Goal: Task Accomplishment & Management: Manage account settings

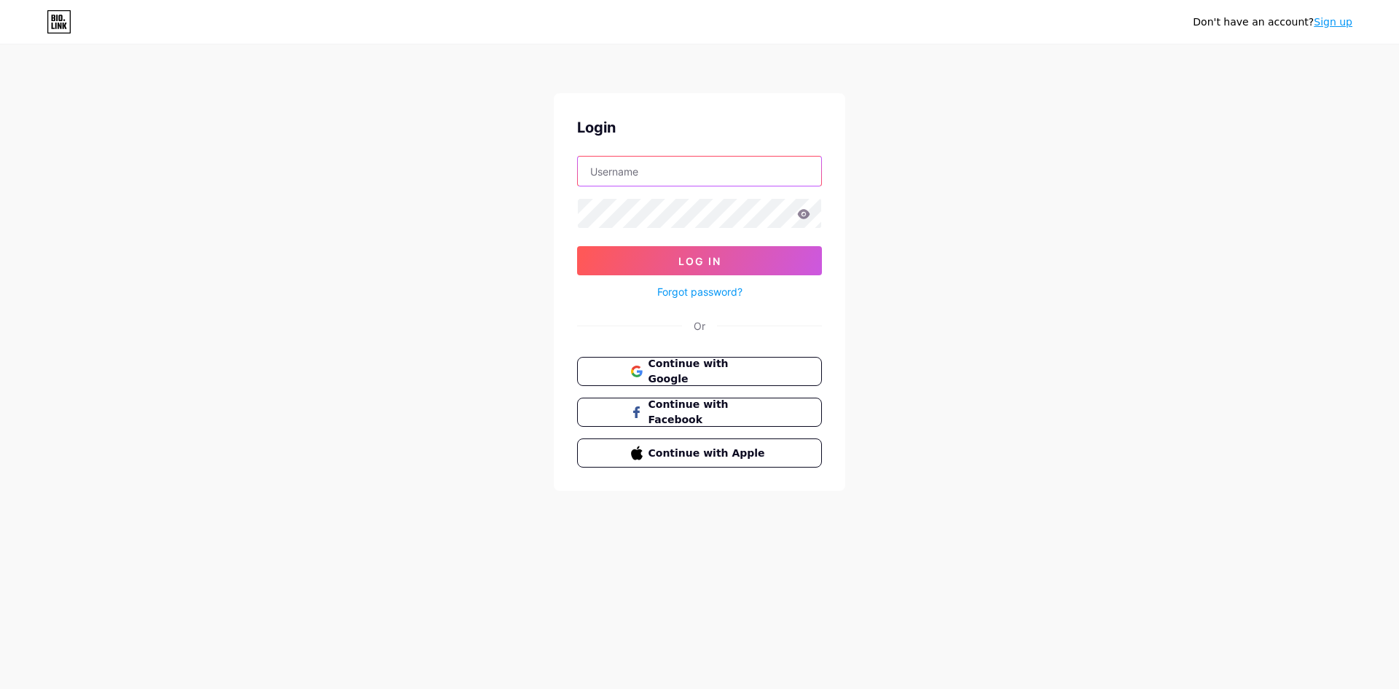
click at [632, 168] on input "text" at bounding box center [699, 171] width 243 height 29
type input "darvit"
click at [649, 196] on form "darvit Log In Forgot password?" at bounding box center [699, 228] width 245 height 145
click at [802, 212] on icon at bounding box center [804, 213] width 12 height 9
click at [742, 287] on link "Forgot password?" at bounding box center [699, 291] width 85 height 15
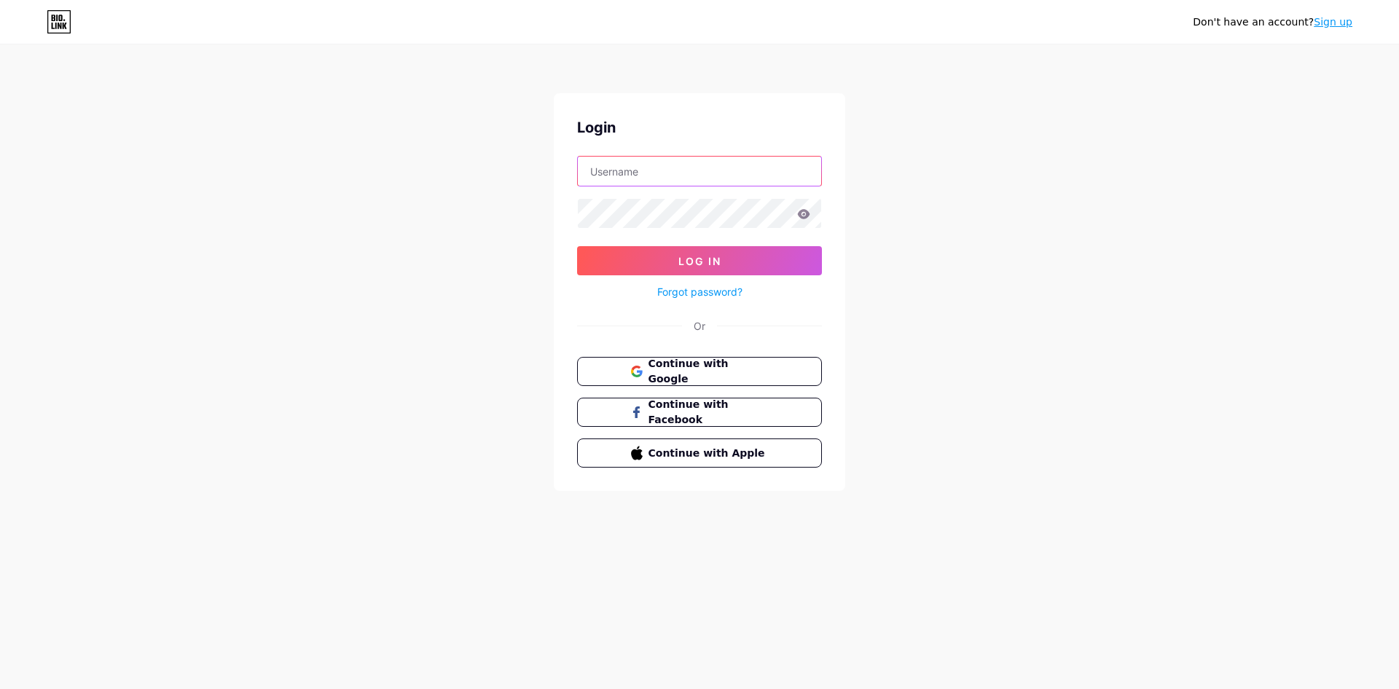
click at [616, 165] on input "text" at bounding box center [699, 171] width 243 height 29
type input "darvit"
click at [748, 263] on button "Log In" at bounding box center [699, 260] width 245 height 29
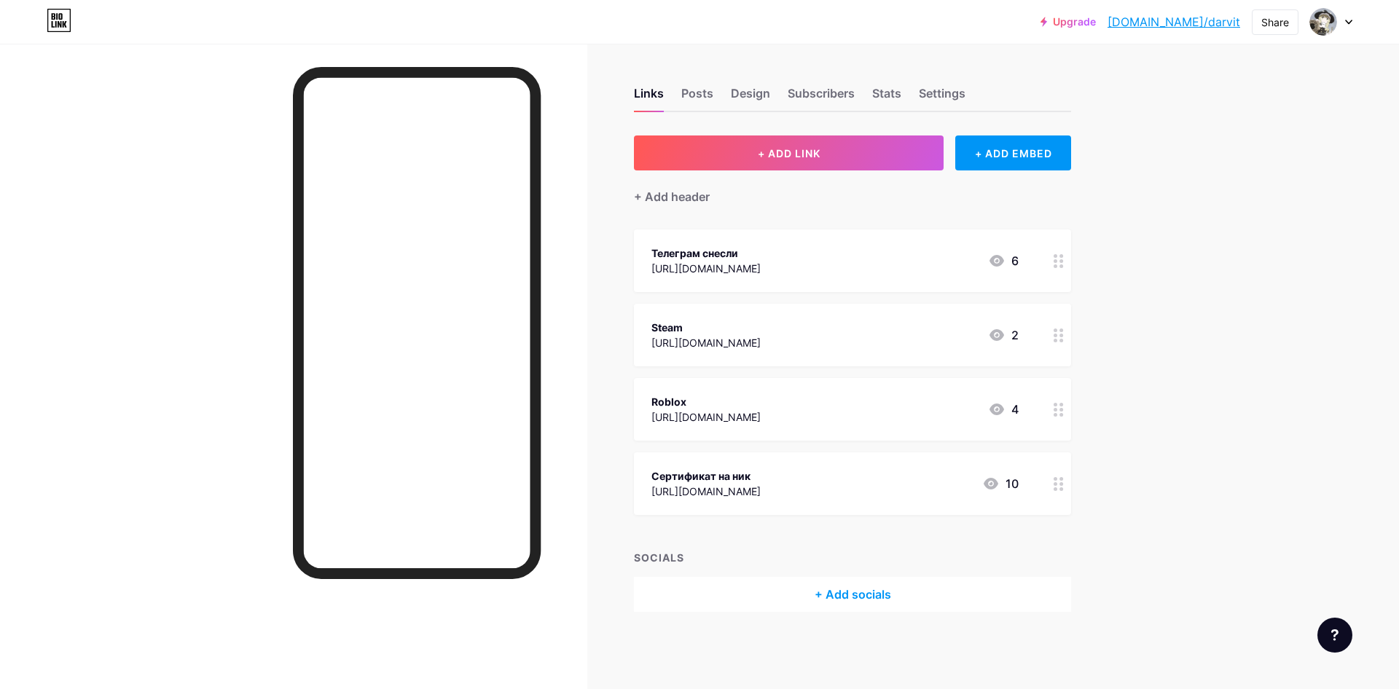
click at [860, 268] on div "Телеграм снесли [URL][DOMAIN_NAME] 6" at bounding box center [834, 261] width 367 height 34
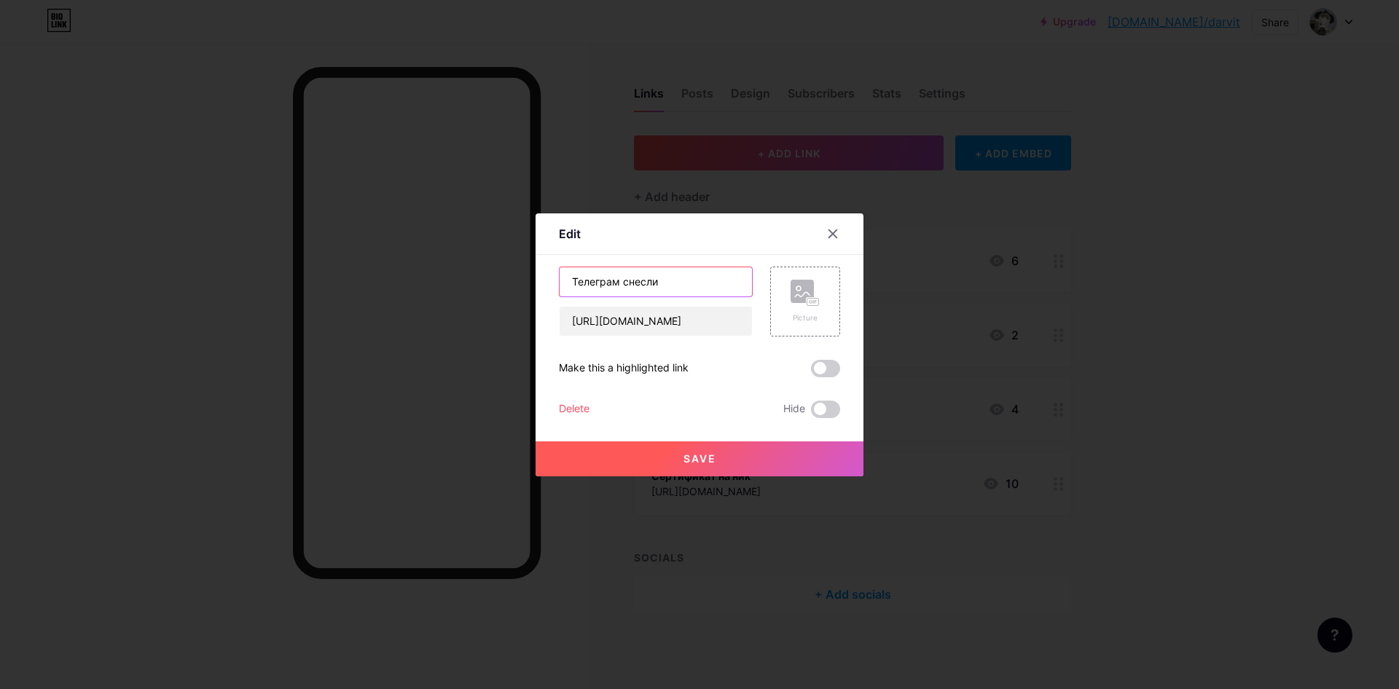
drag, startPoint x: 688, startPoint y: 285, endPoint x: 519, endPoint y: 299, distance: 170.4
click at [560, 297] on input "Телеграм снесли" at bounding box center [656, 281] width 192 height 29
type input "N"
type input "Телеграм"
click at [721, 315] on input "[URL][DOMAIN_NAME]" at bounding box center [656, 321] width 192 height 29
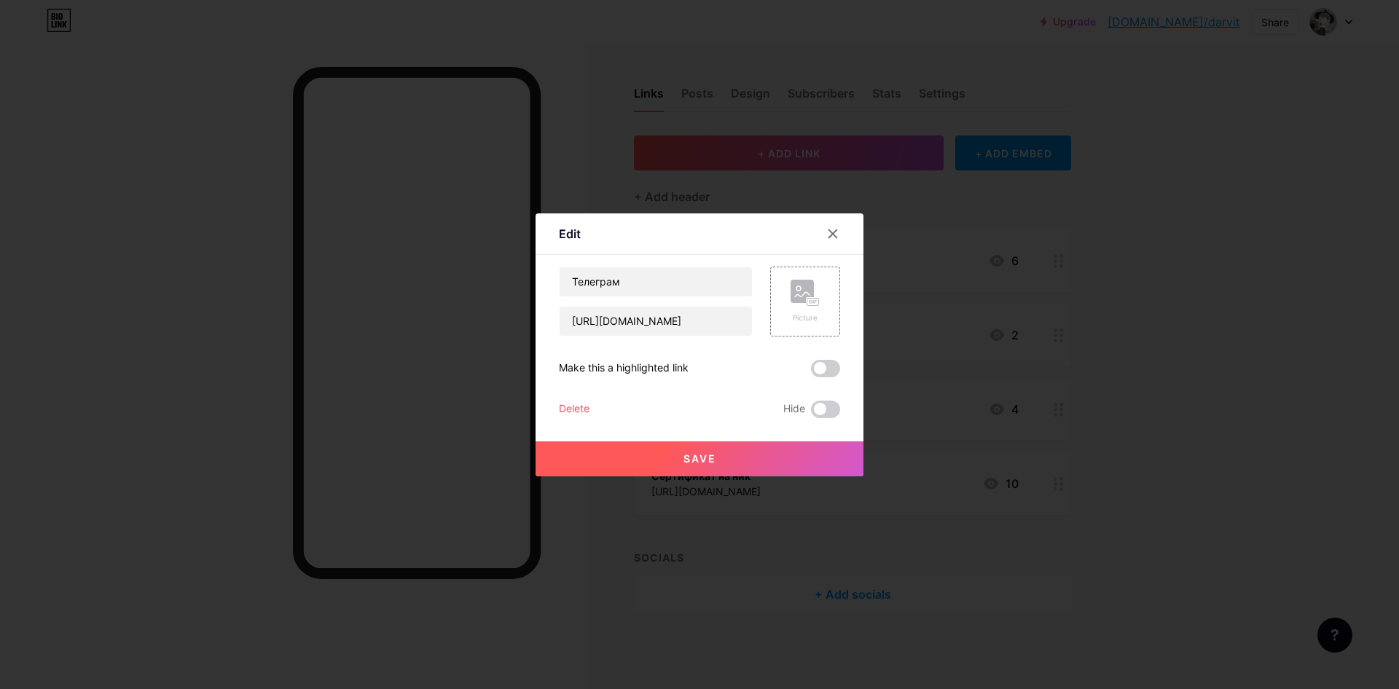
click at [724, 455] on button "Save" at bounding box center [699, 459] width 328 height 35
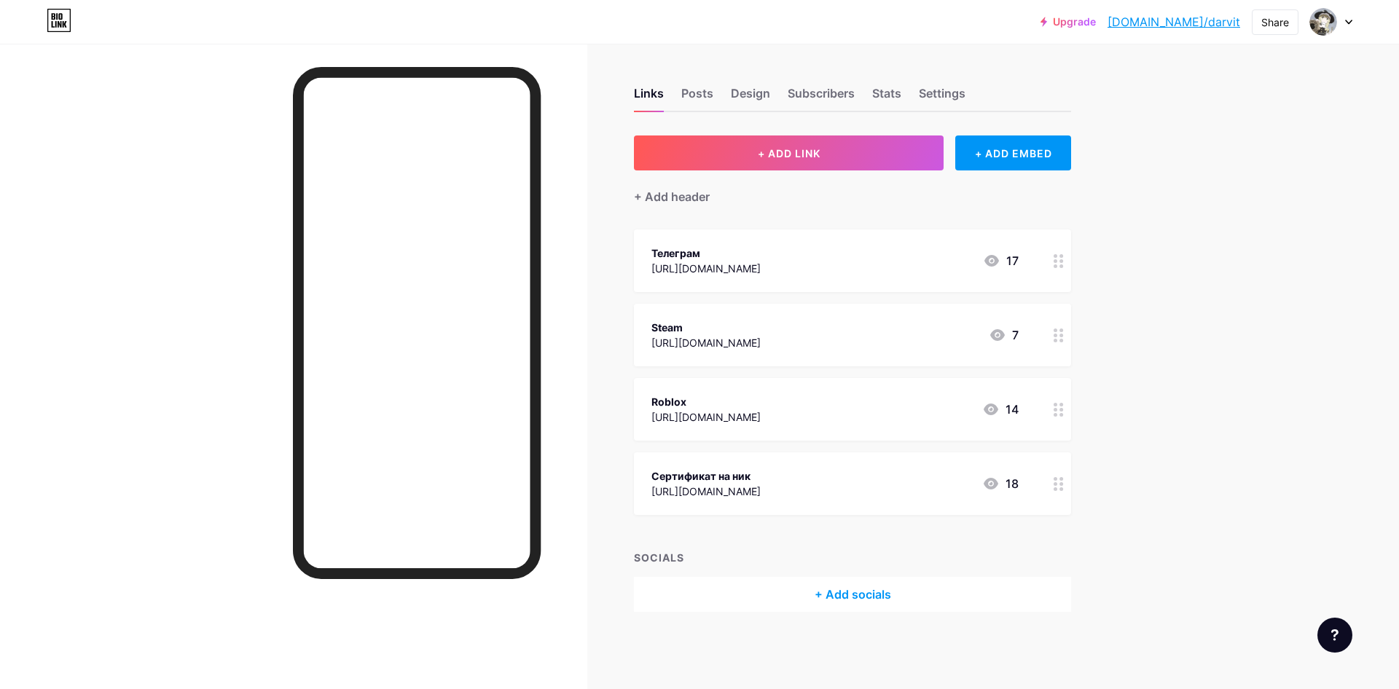
click at [761, 343] on div "[URL][DOMAIN_NAME]" at bounding box center [705, 342] width 109 height 15
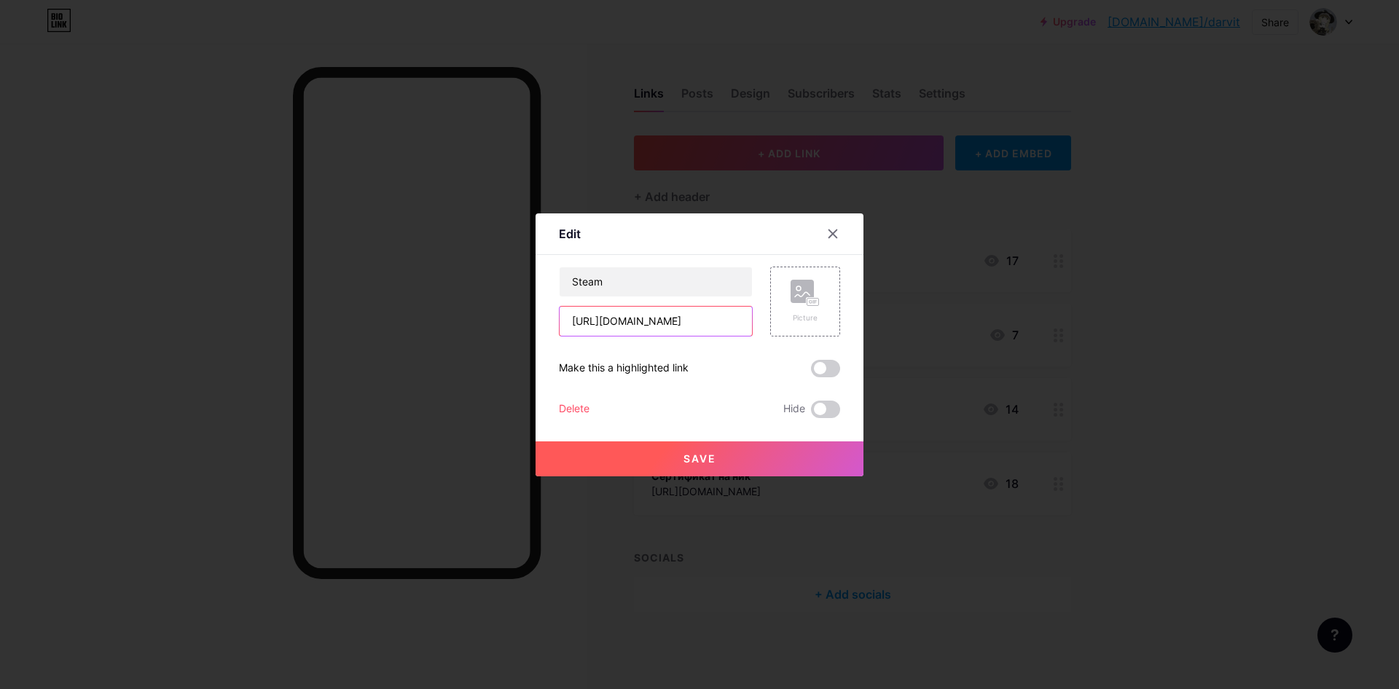
click at [723, 329] on input "[URL][DOMAIN_NAME]" at bounding box center [656, 321] width 192 height 29
click at [716, 329] on input "[URL][DOMAIN_NAME]" at bounding box center [656, 321] width 192 height 29
type input "[URL][DOMAIN_NAME]"
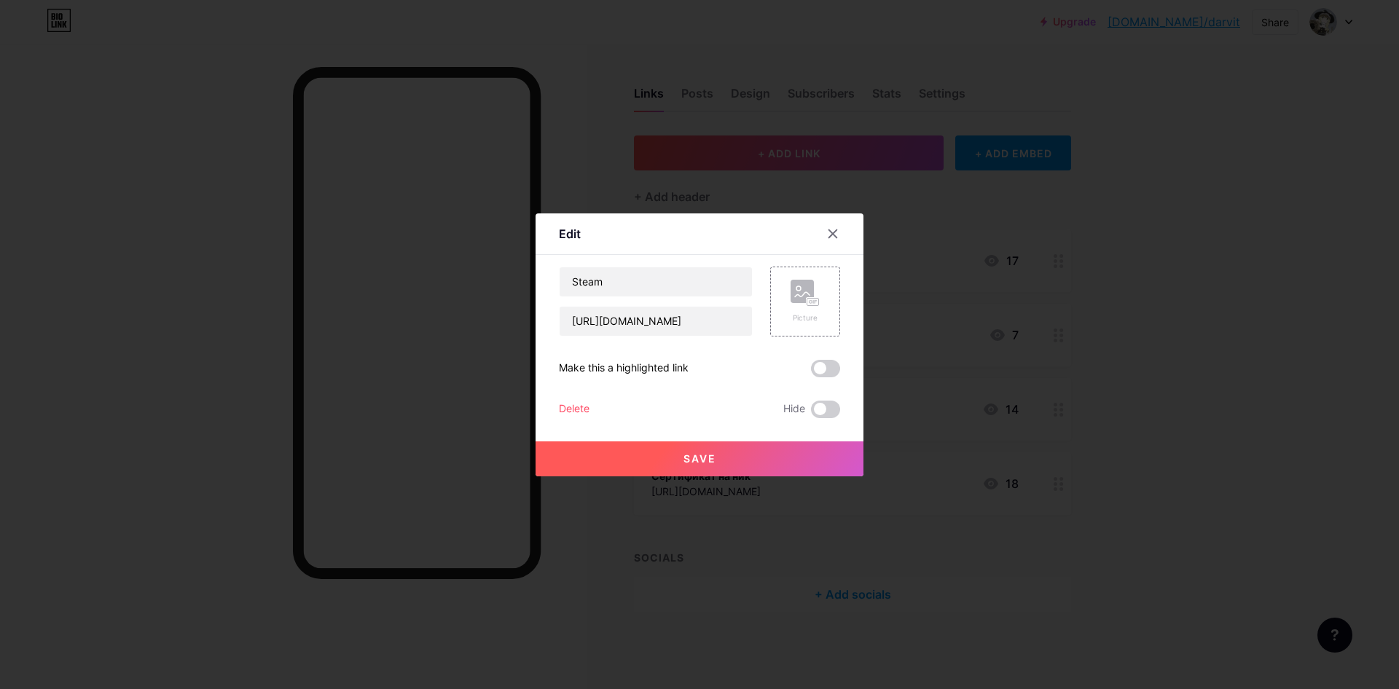
click at [756, 459] on button "Save" at bounding box center [699, 459] width 328 height 35
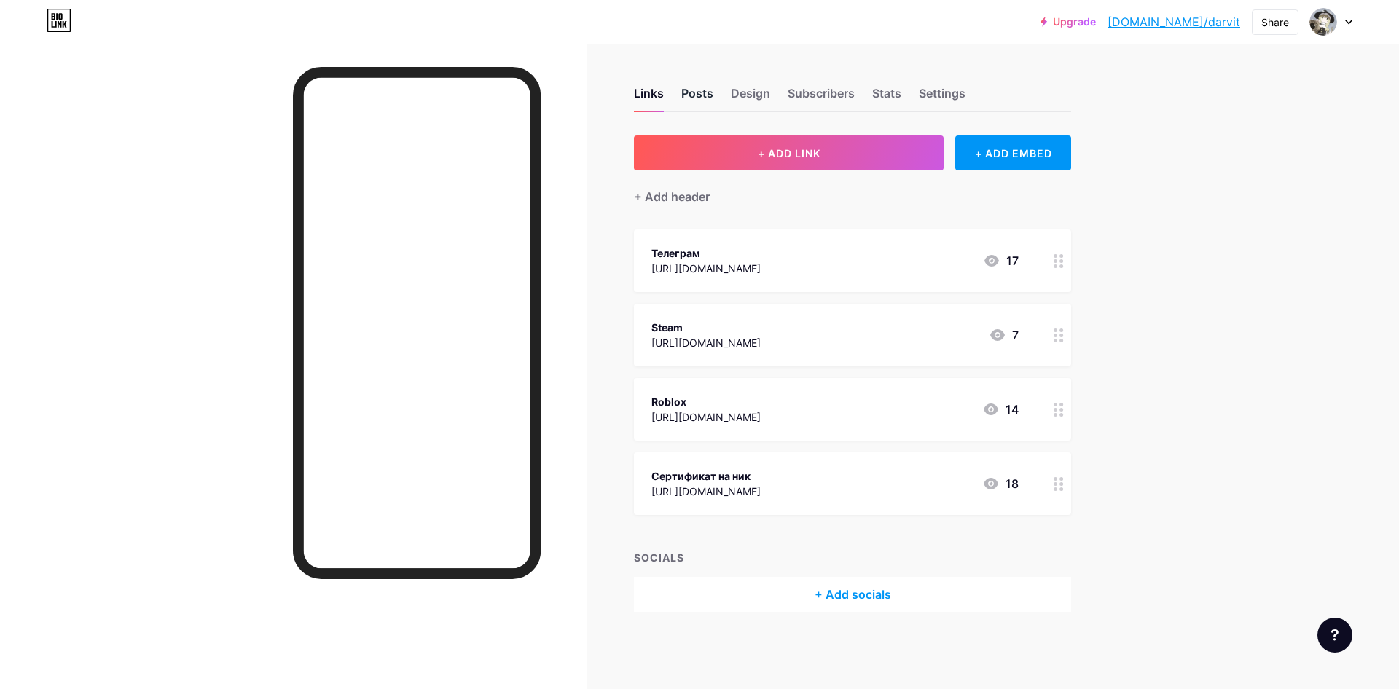
click at [699, 95] on div "Posts" at bounding box center [697, 98] width 32 height 26
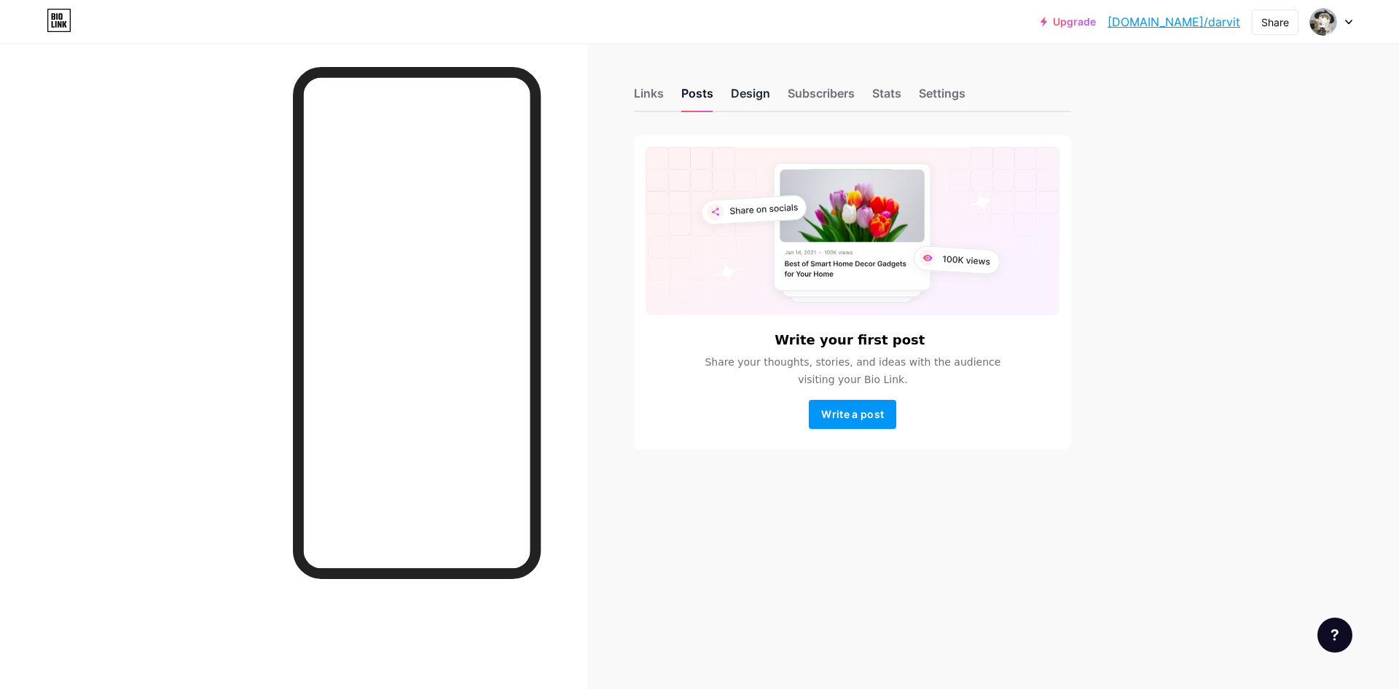
click at [738, 95] on div "Design" at bounding box center [750, 98] width 39 height 26
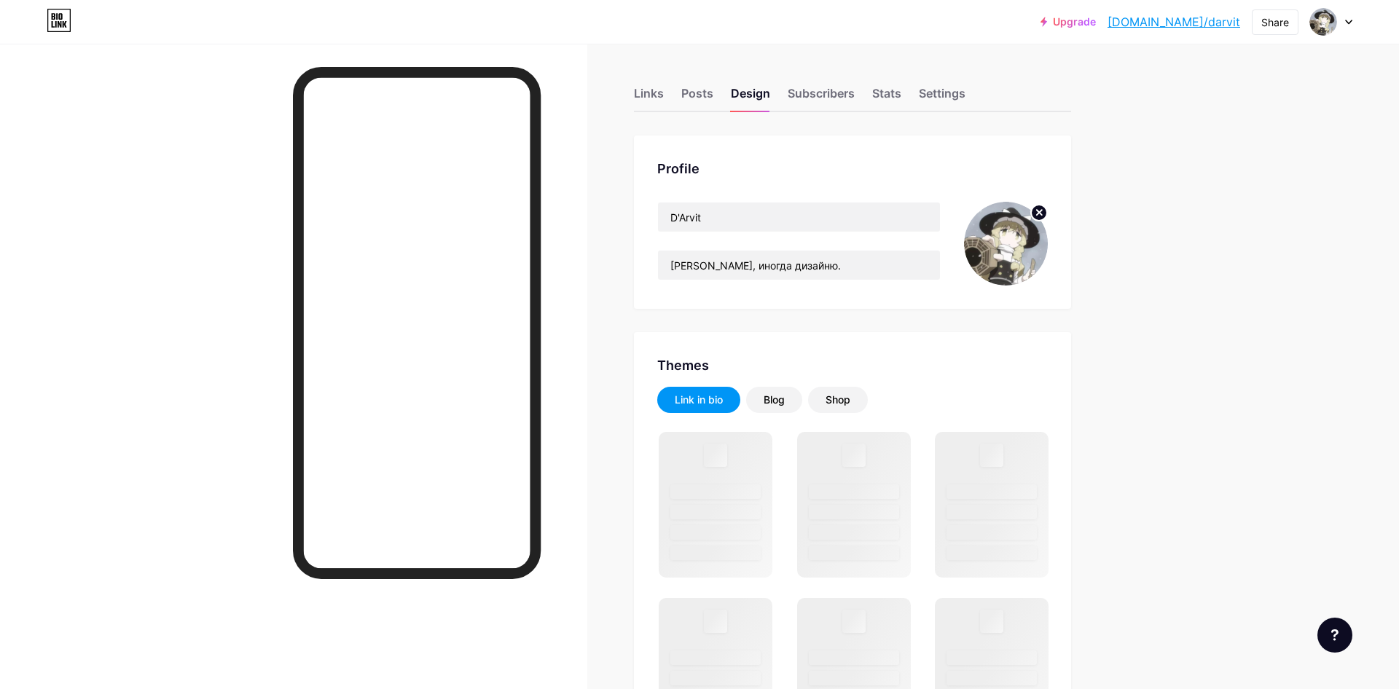
click at [669, 104] on div "Links Posts Design Subscribers Stats Settings" at bounding box center [852, 86] width 437 height 51
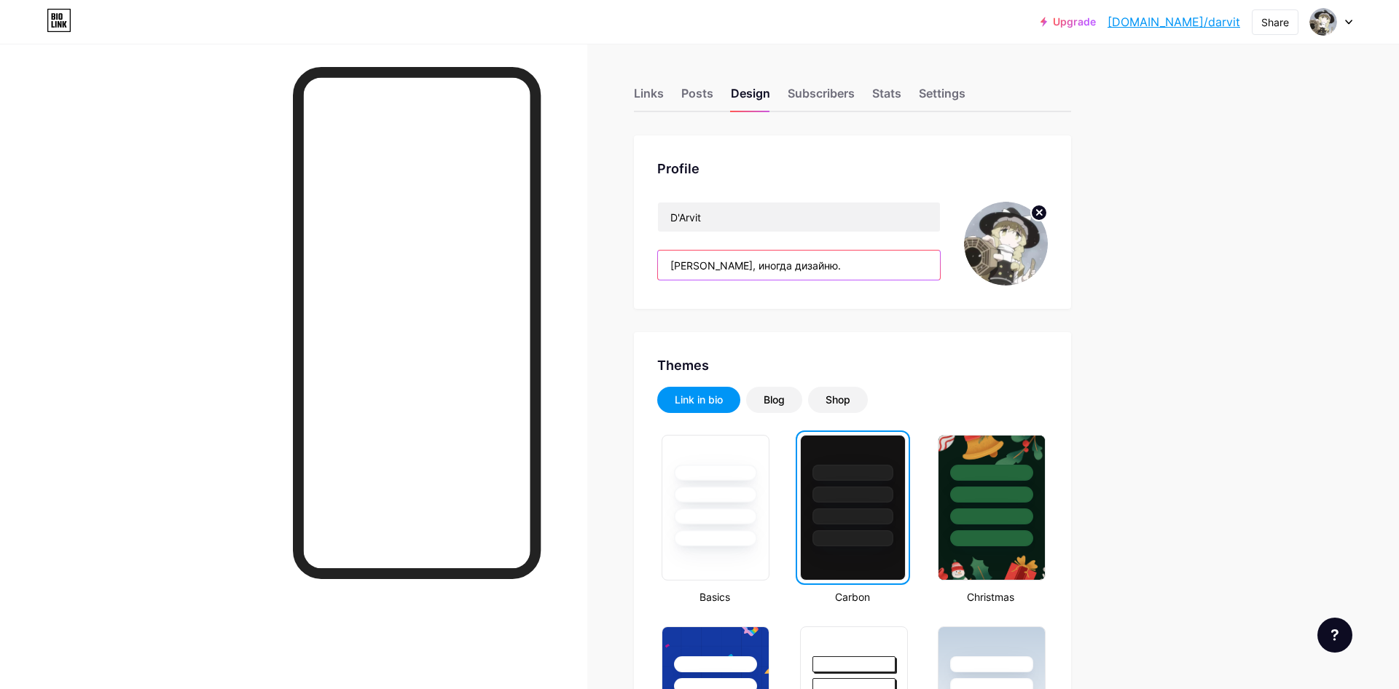
drag, startPoint x: 887, startPoint y: 262, endPoint x: 482, endPoint y: 267, distance: 404.4
click at [658, 267] on input "[PERSON_NAME], иногда дизайню." at bounding box center [799, 265] width 282 height 29
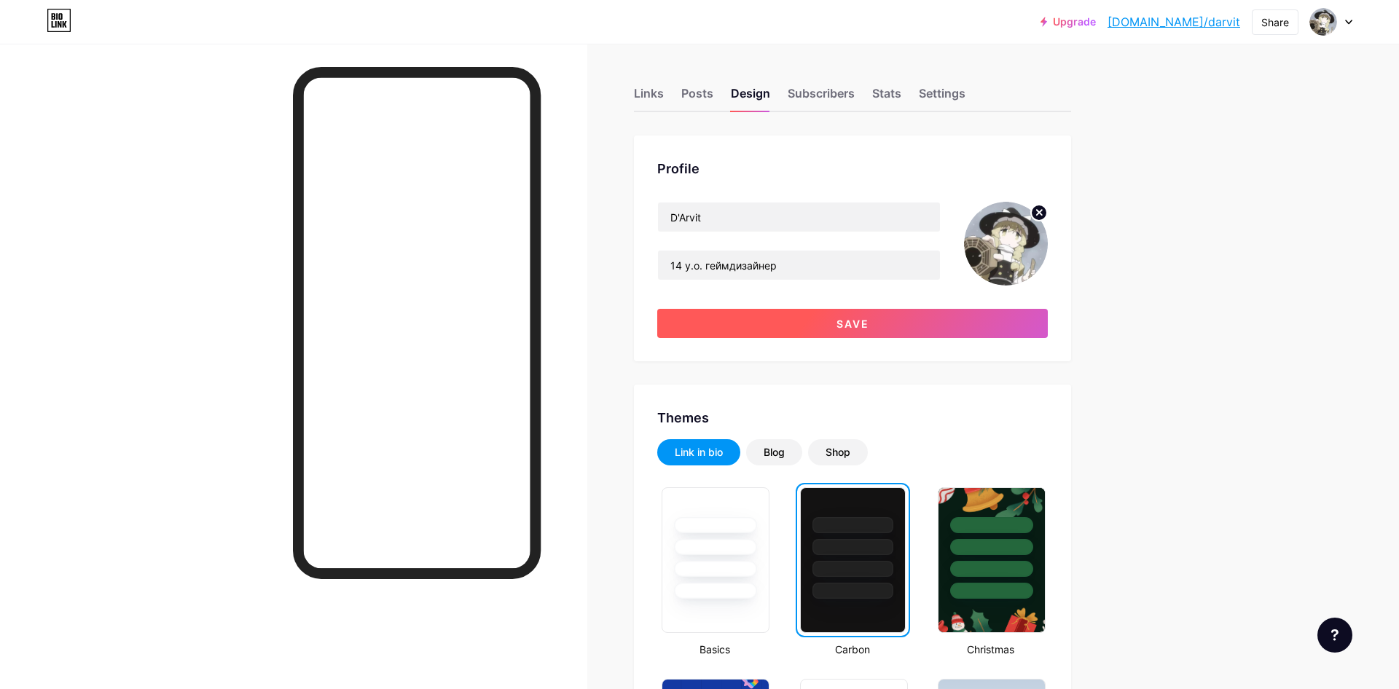
click at [828, 326] on button "Save" at bounding box center [852, 323] width 391 height 29
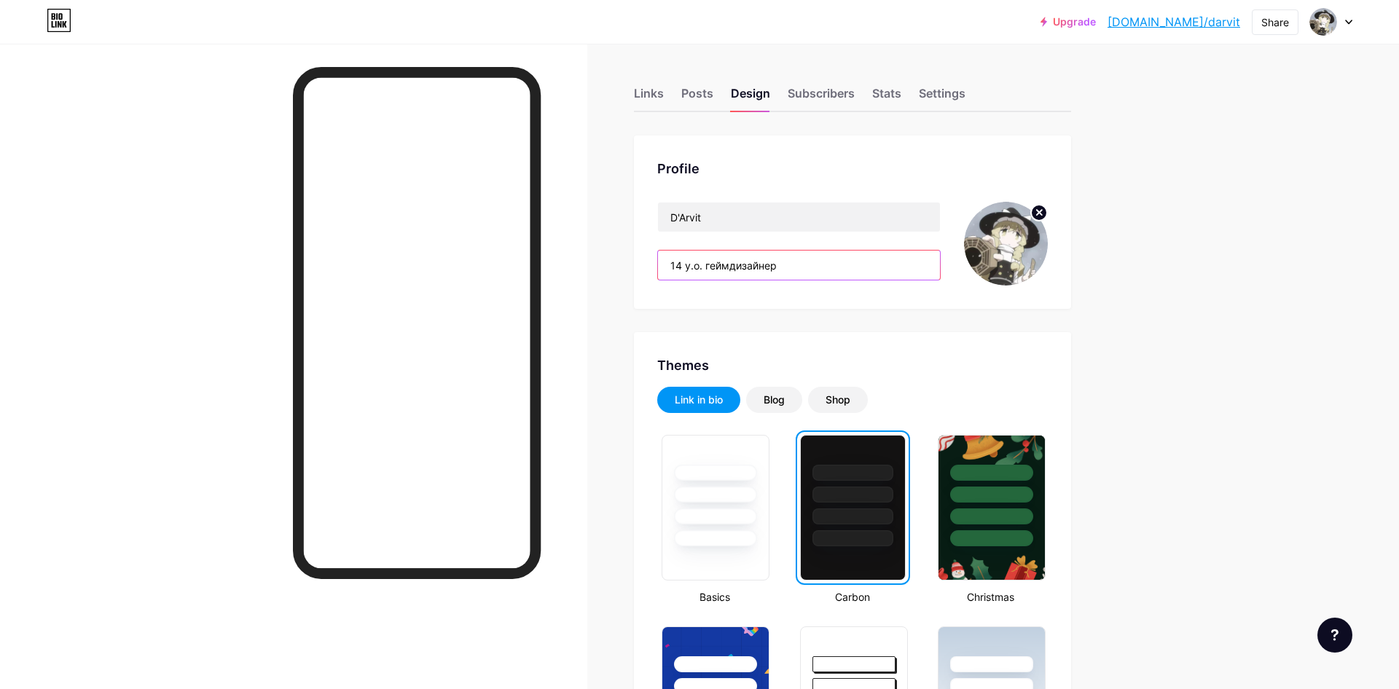
click at [788, 272] on input "14 у.о. геймдизайнер" at bounding box center [799, 265] width 282 height 29
click at [678, 267] on input "14 у.о. геймдизайнер" at bounding box center [799, 265] width 282 height 29
click at [823, 259] on input "14 у.о. геймдизайнер" at bounding box center [799, 265] width 282 height 29
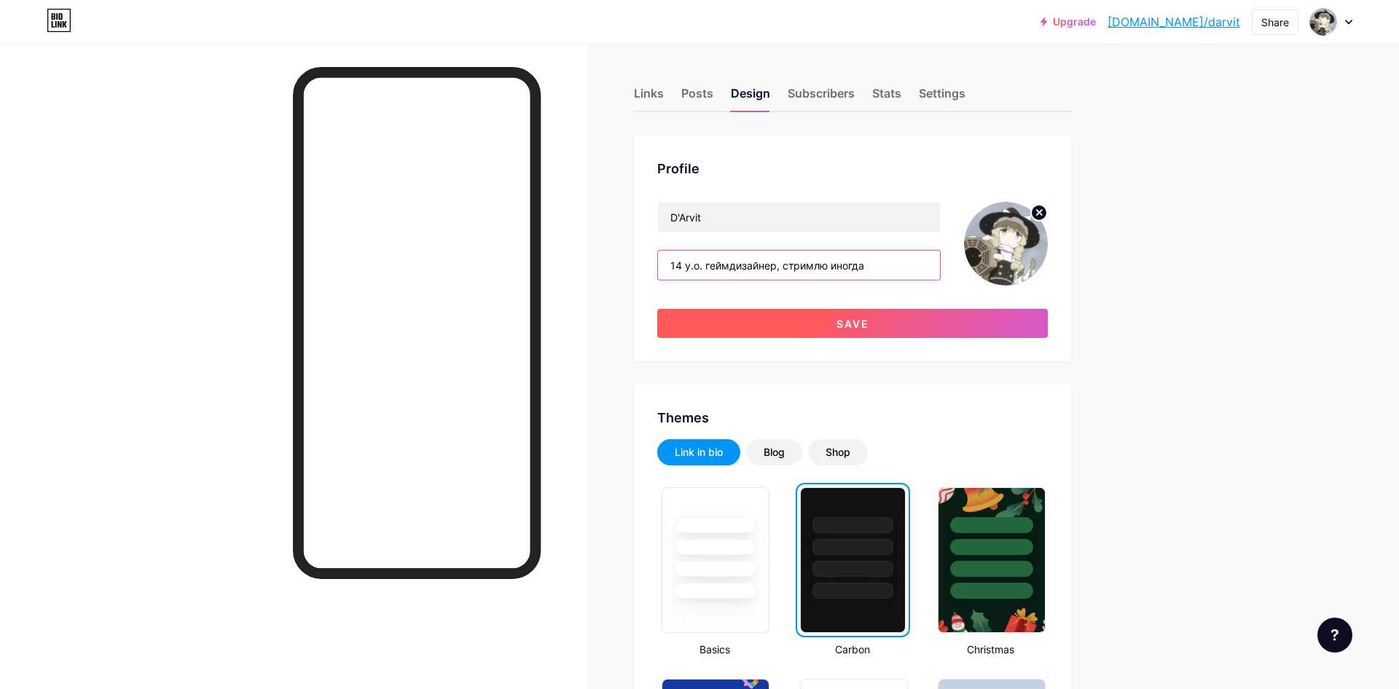
type input "14 у.о. геймдизайнер, стримлю иногда"
click at [874, 323] on button "Save" at bounding box center [852, 323] width 391 height 29
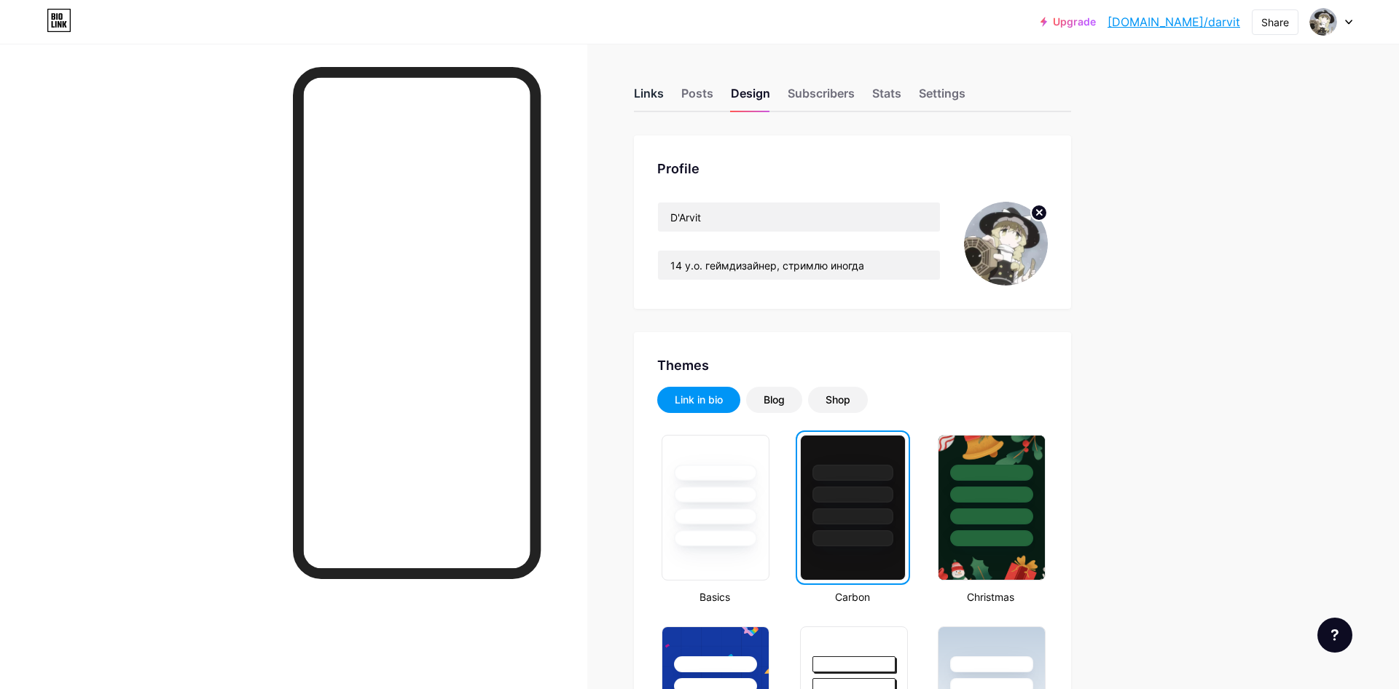
click at [654, 90] on div "Links" at bounding box center [649, 98] width 30 height 26
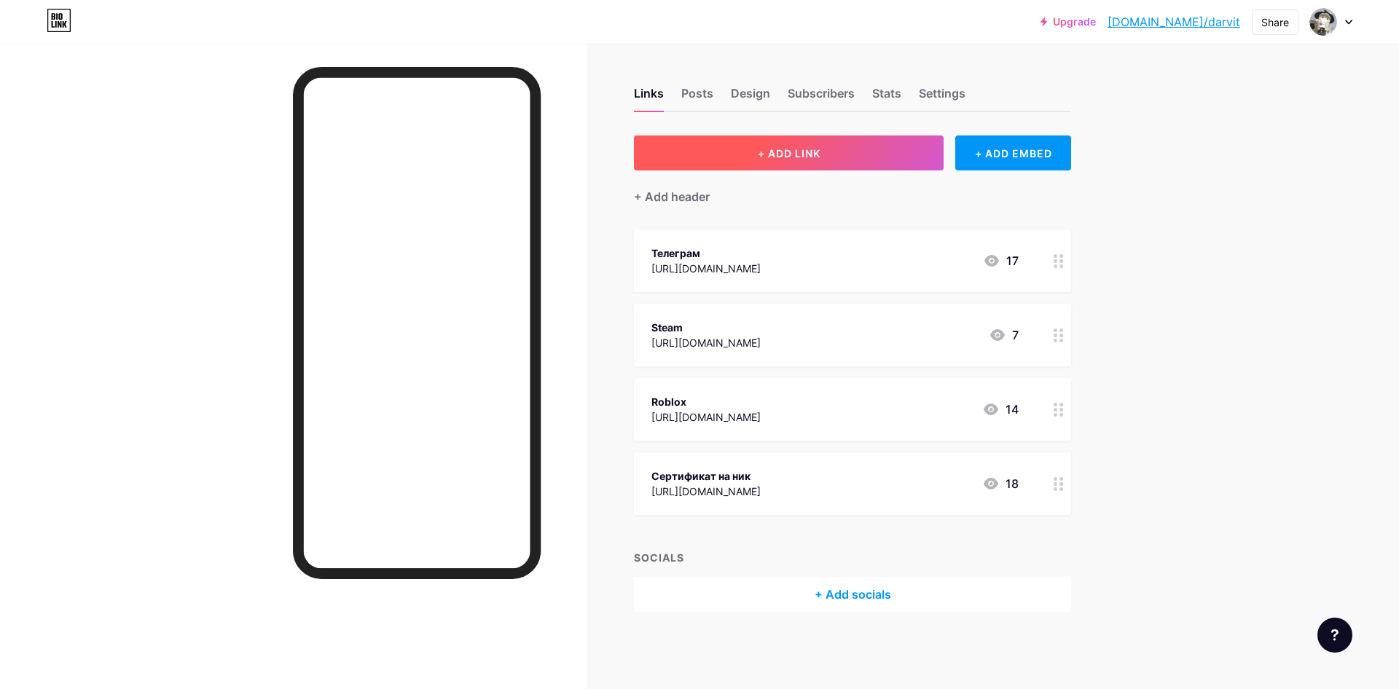
click at [863, 157] on button "+ ADD LINK" at bounding box center [789, 153] width 310 height 35
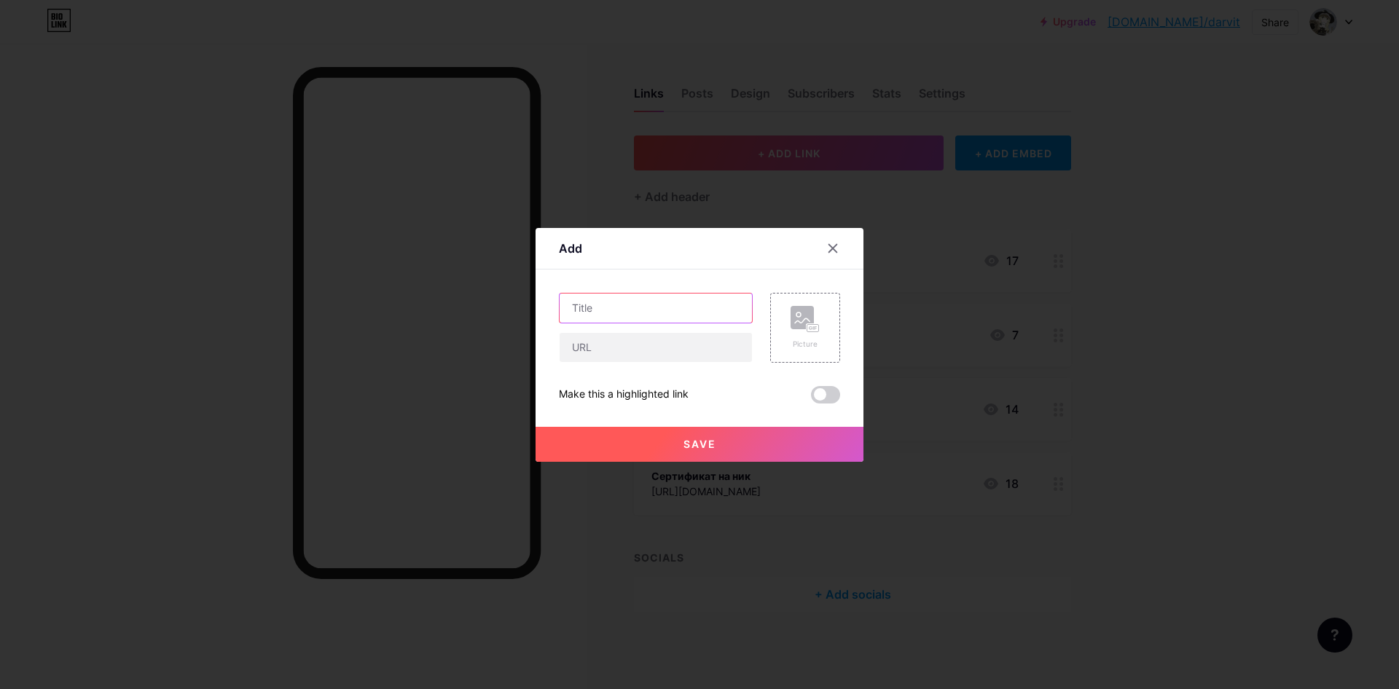
click at [611, 302] on input "text" at bounding box center [656, 308] width 192 height 29
type input "[PERSON_NAME]"
type input "Т"
type input "Twitch"
click at [659, 365] on div "Twitch Picture Make this a highlighted link Save" at bounding box center [699, 348] width 281 height 111
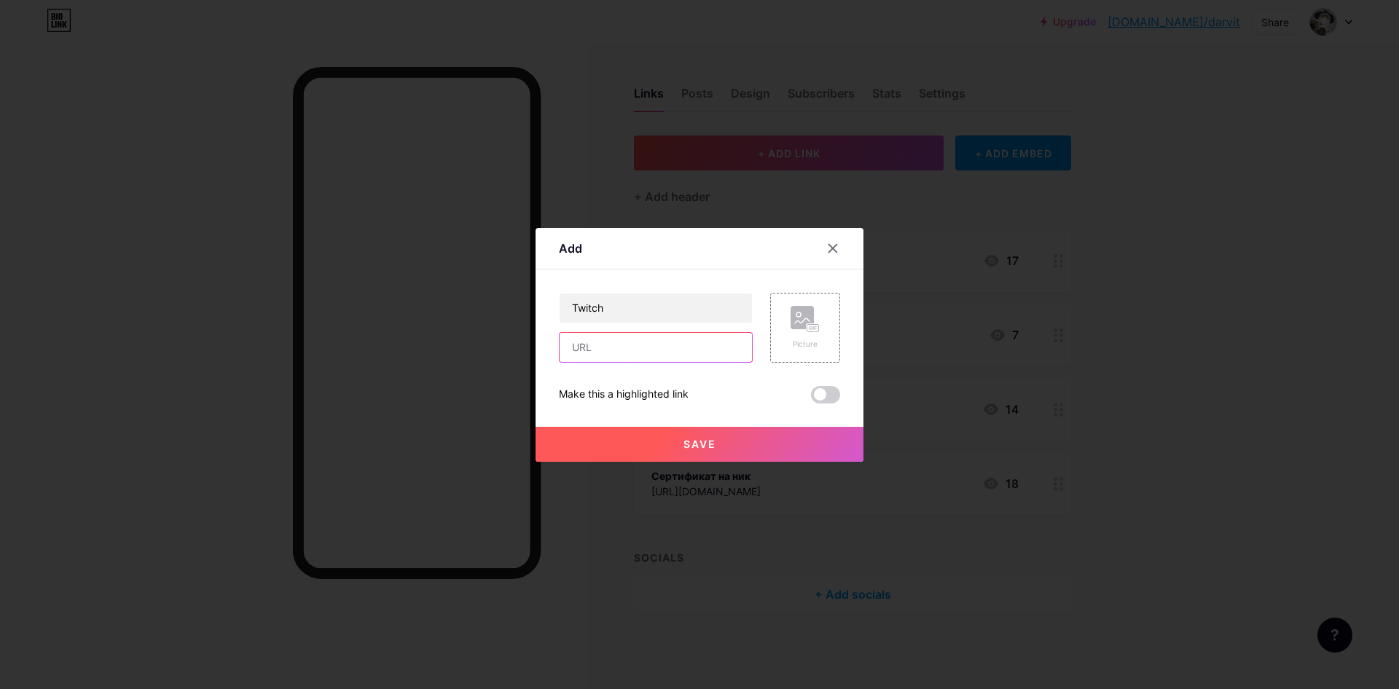
click at [721, 345] on input "text" at bounding box center [656, 347] width 192 height 29
type input "[DOMAIN_NAME][URL]"
click at [751, 447] on button "Save" at bounding box center [699, 444] width 328 height 35
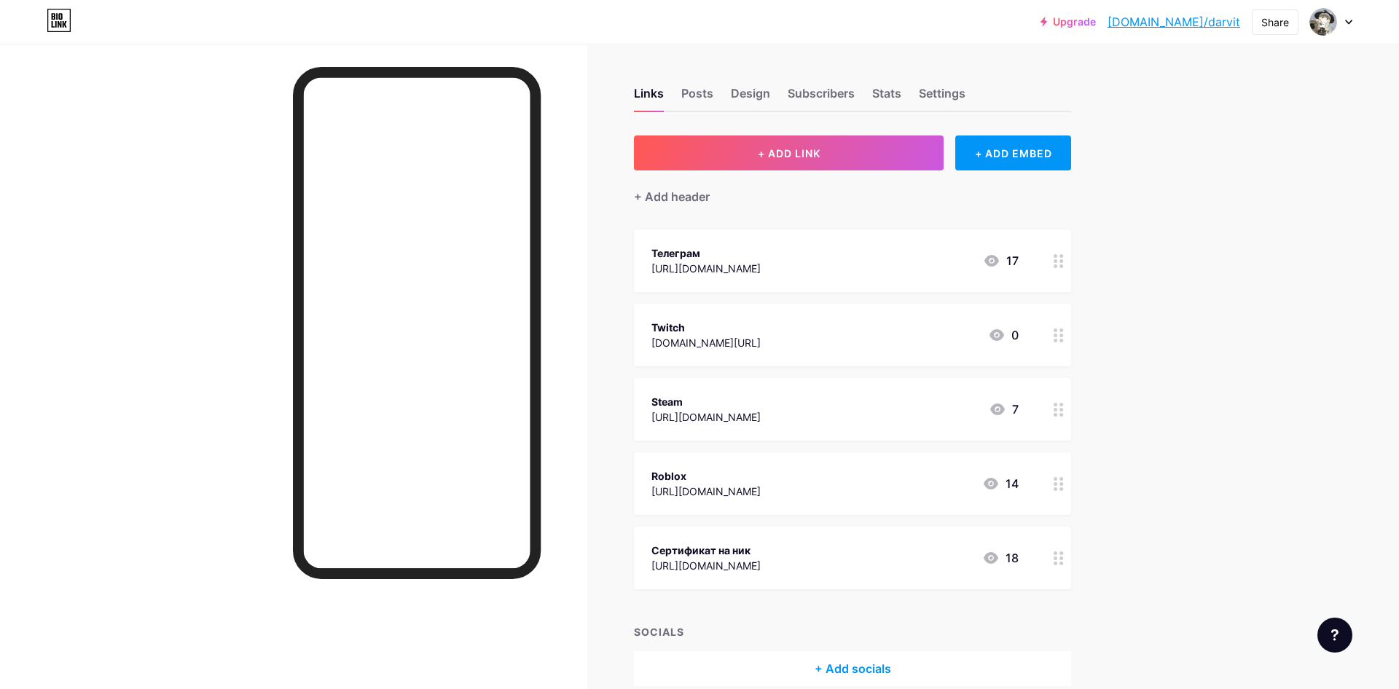
click at [761, 566] on div "[URL][DOMAIN_NAME]" at bounding box center [705, 565] width 109 height 15
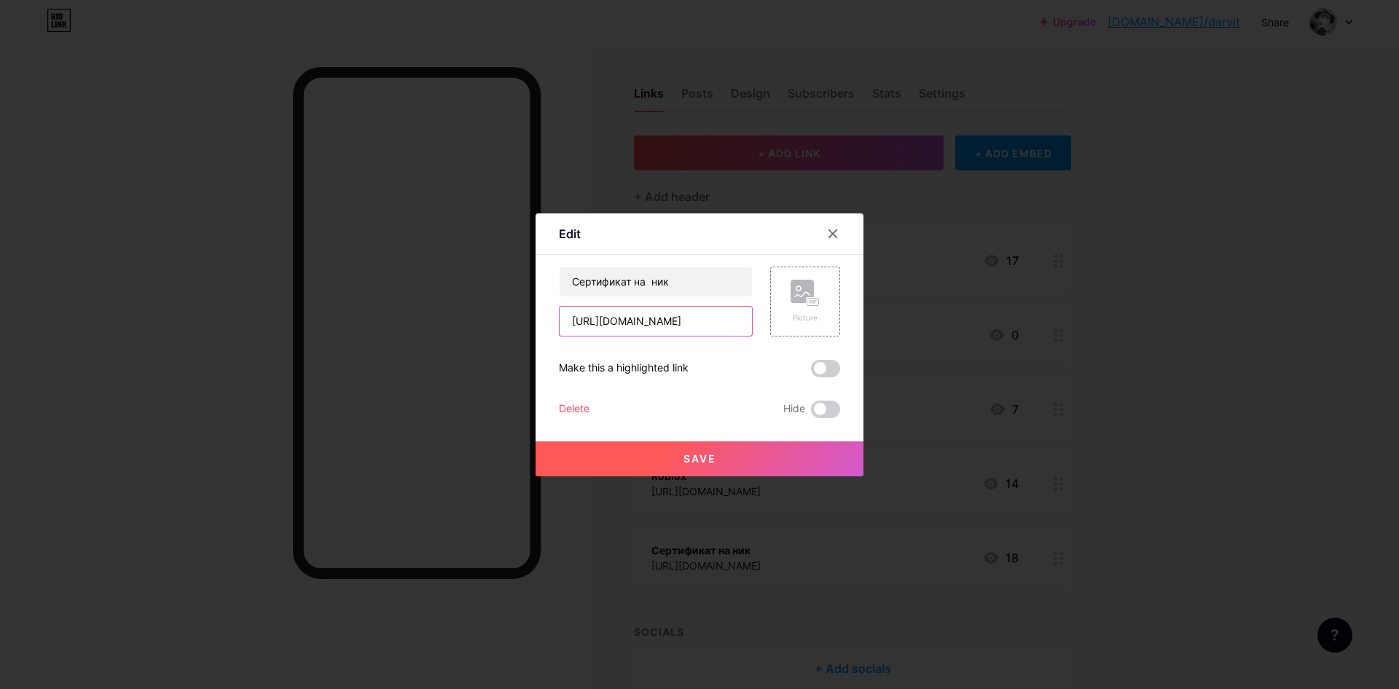
drag, startPoint x: 740, startPoint y: 321, endPoint x: 566, endPoint y: 323, distance: 174.1
click at [566, 323] on input "[URL][DOMAIN_NAME]" at bounding box center [656, 321] width 192 height 29
click at [831, 241] on div at bounding box center [833, 234] width 26 height 26
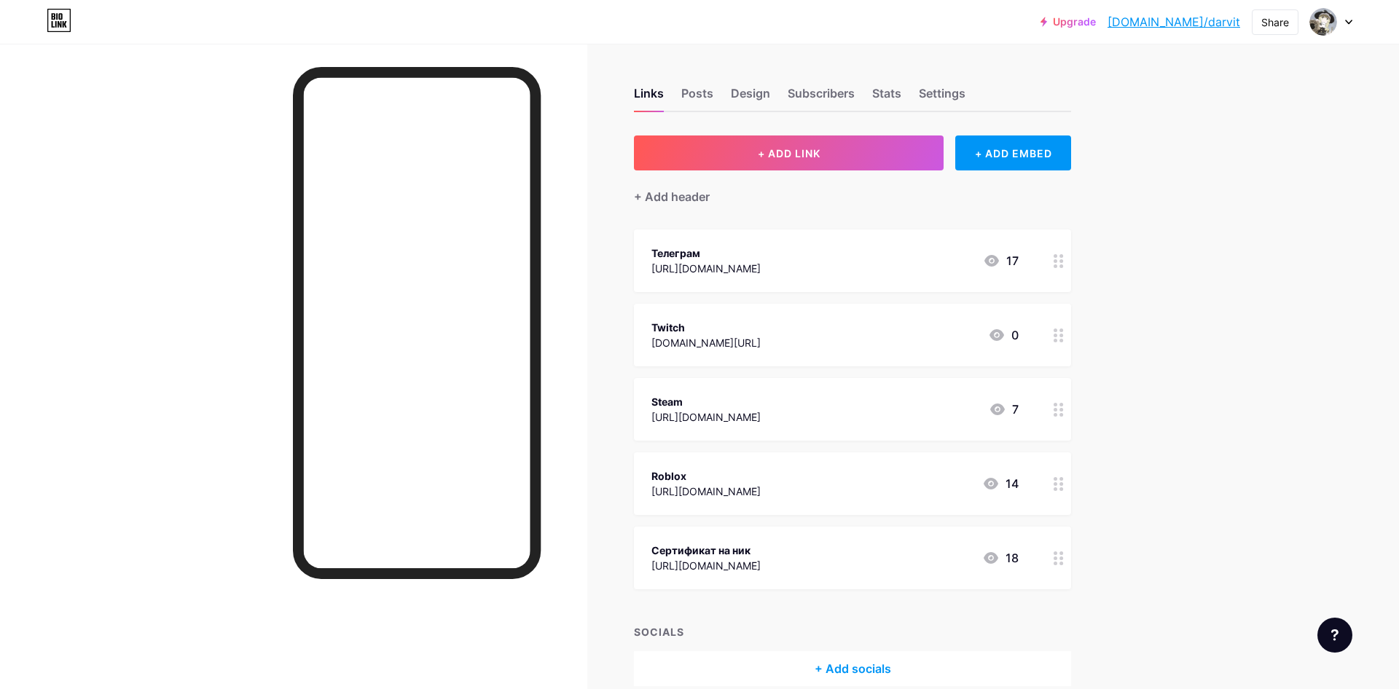
click at [1292, 160] on div "Upgrade [DOMAIN_NAME]/darvit... [DOMAIN_NAME]/darvit Share Switch accounts D'Ar…" at bounding box center [699, 379] width 1399 height 759
